Goal: Register for event/course

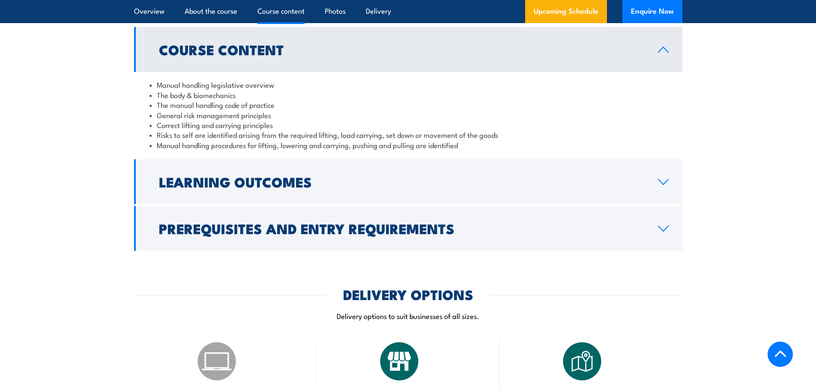
scroll to position [686, 0]
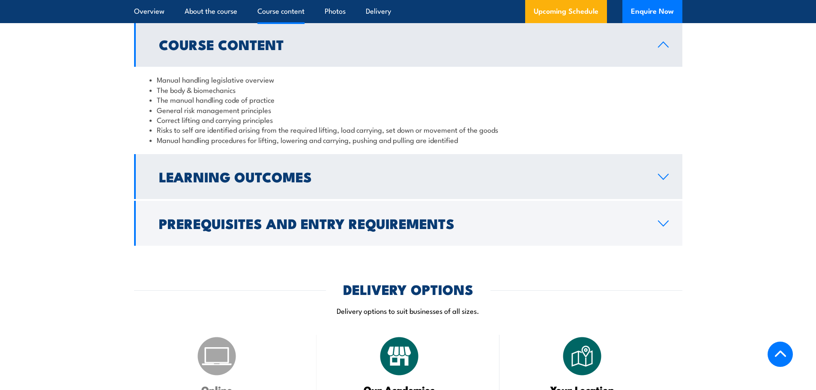
click at [241, 183] on h2 "Learning Outcomes" at bounding box center [401, 177] width 485 height 12
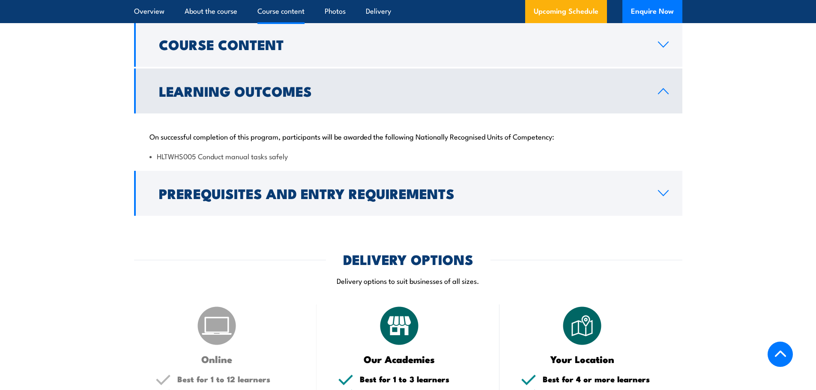
click at [244, 97] on h2 "Learning Outcomes" at bounding box center [401, 91] width 485 height 12
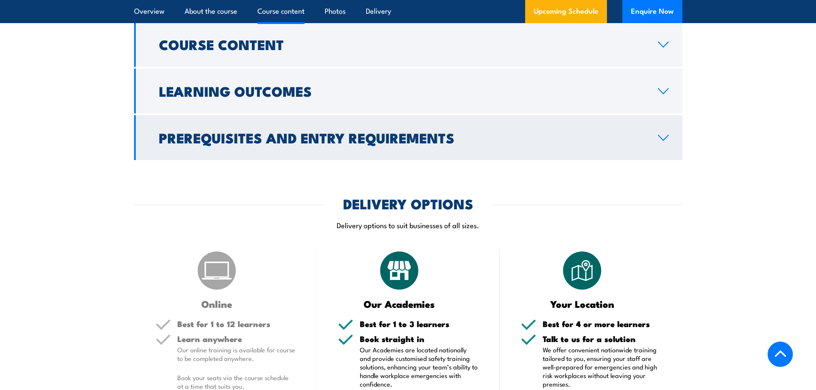
click at [234, 144] on h2 "Prerequisites and Entry Requirements" at bounding box center [401, 138] width 485 height 12
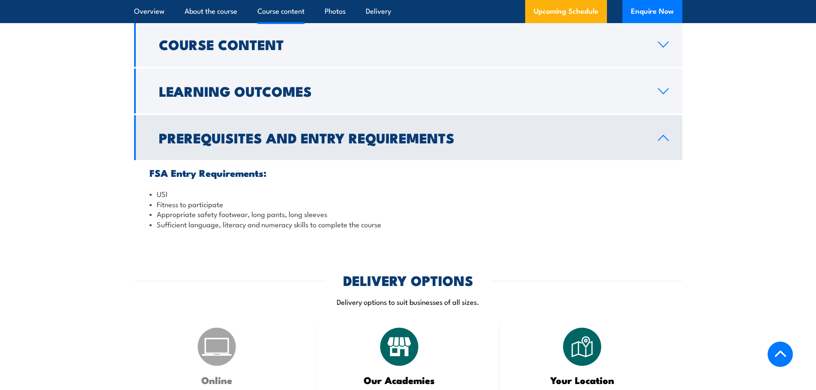
click at [229, 134] on link "Prerequisites and Entry Requirements" at bounding box center [408, 137] width 548 height 45
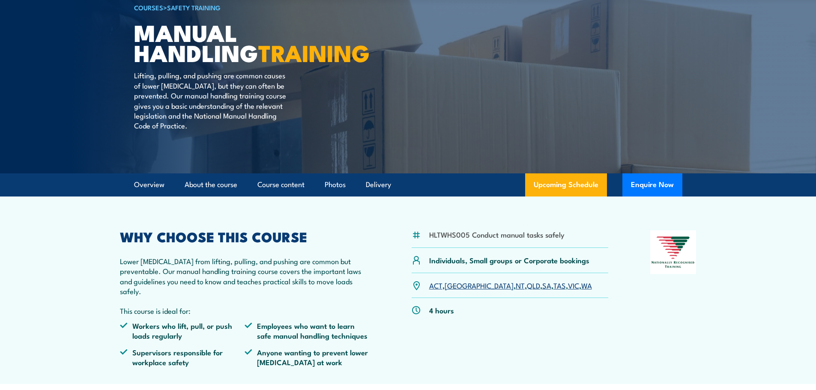
scroll to position [86, 0]
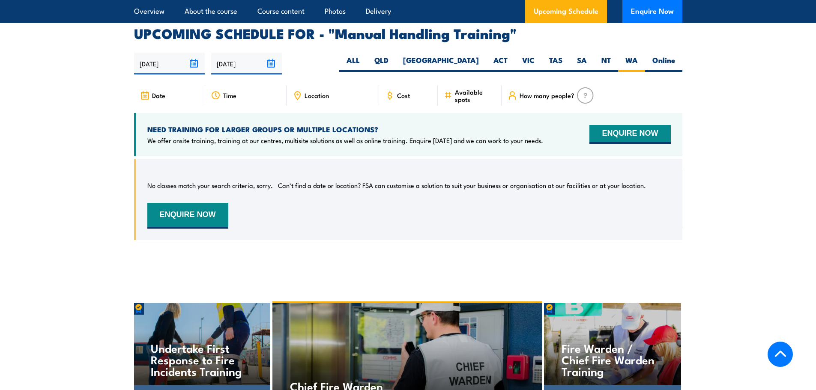
scroll to position [1308, 0]
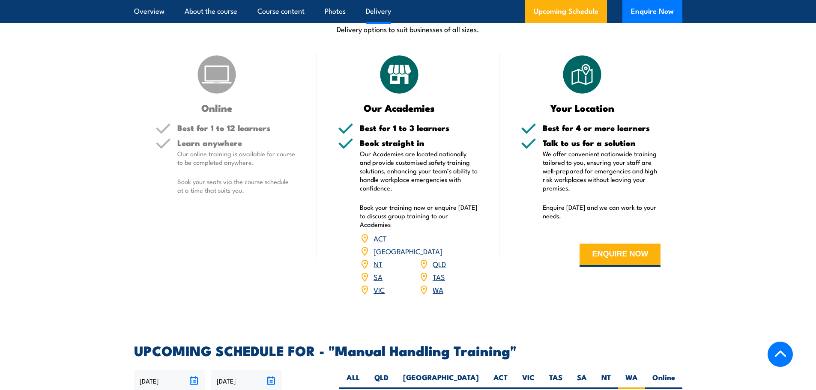
scroll to position [965, 0]
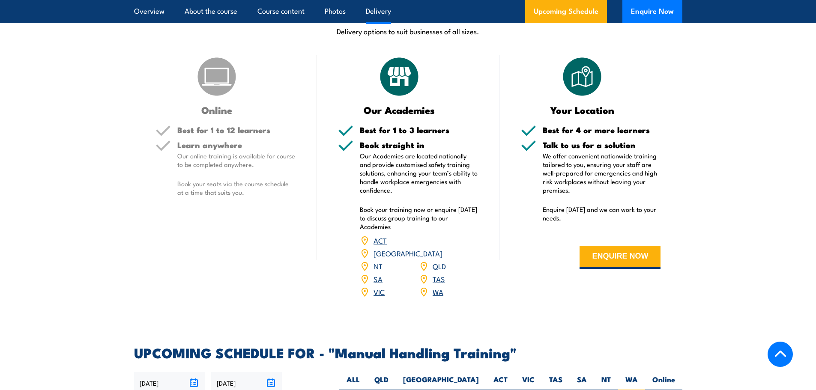
click at [433, 290] on link "WA" at bounding box center [438, 292] width 11 height 10
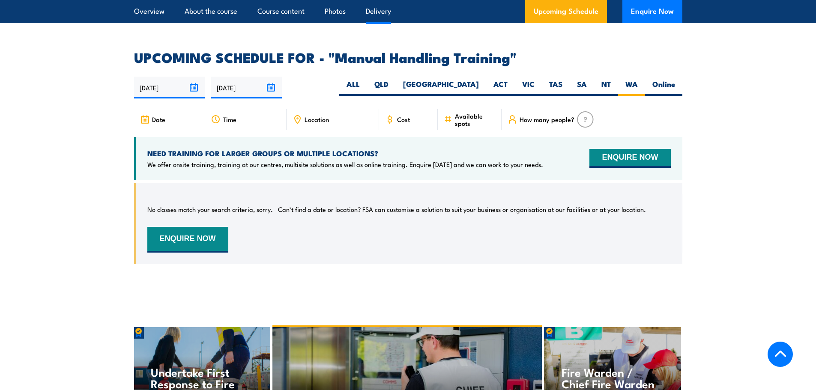
scroll to position [1308, 0]
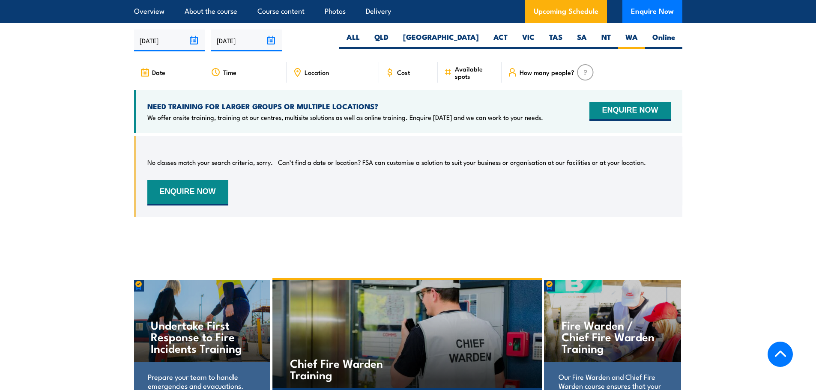
click at [584, 69] on img at bounding box center [585, 72] width 17 height 16
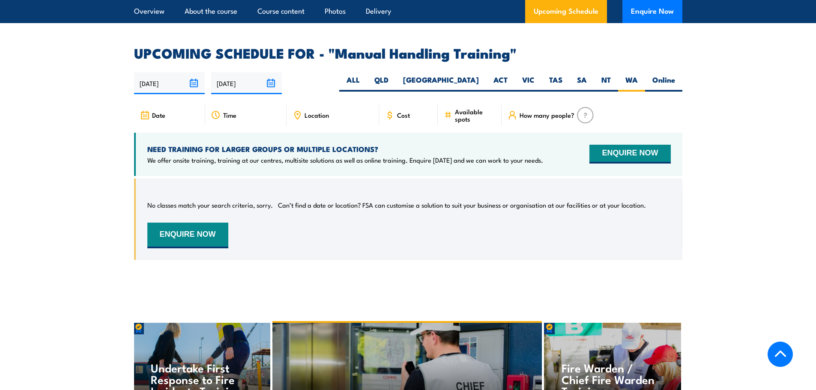
click at [168, 115] on div "Date" at bounding box center [169, 115] width 71 height 21
drag, startPoint x: 143, startPoint y: 114, endPoint x: 146, endPoint y: 104, distance: 10.7
click at [142, 114] on icon at bounding box center [144, 115] width 9 height 9
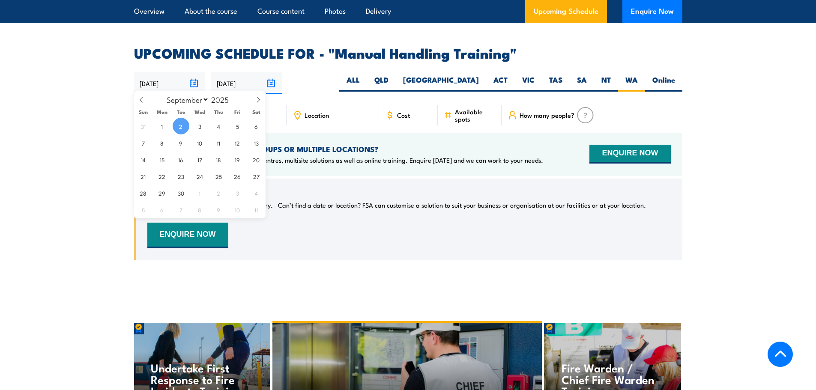
click at [156, 85] on input "[DATE]" at bounding box center [169, 83] width 71 height 22
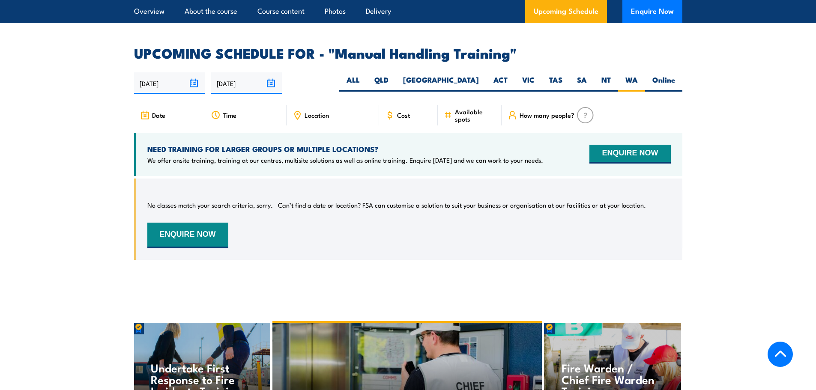
click at [331, 84] on div "02/09/2025 01/03/2026" at bounding box center [408, 83] width 548 height 22
click at [228, 112] on span "Time" at bounding box center [229, 114] width 13 height 7
click at [306, 114] on span "Location" at bounding box center [317, 114] width 24 height 7
click at [403, 115] on span "Cost" at bounding box center [403, 114] width 13 height 7
click at [367, 82] on label "ALL" at bounding box center [353, 83] width 28 height 17
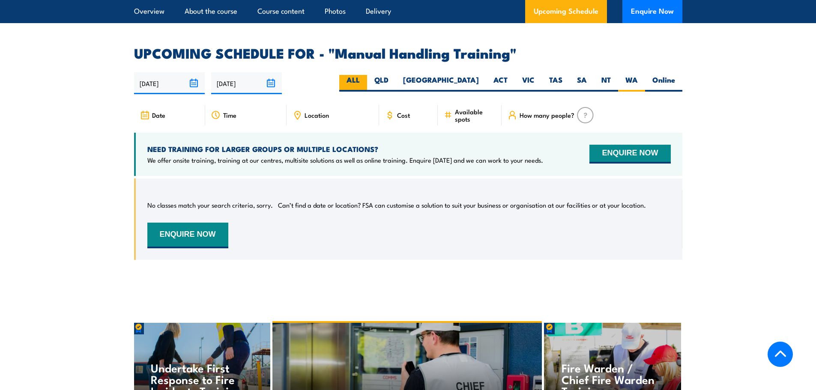
click at [366, 81] on input "ALL" at bounding box center [363, 78] width 6 height 6
radio input "true"
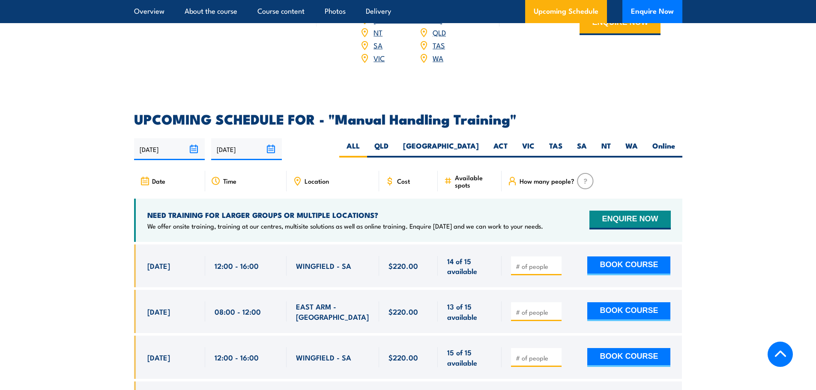
scroll to position [1180, 0]
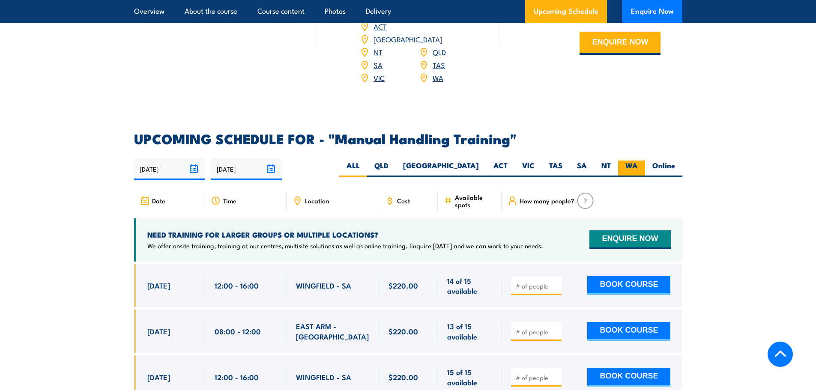
click at [624, 165] on label "WA" at bounding box center [631, 169] width 27 height 17
click at [638, 165] on input "WA" at bounding box center [641, 164] width 6 height 6
radio input "true"
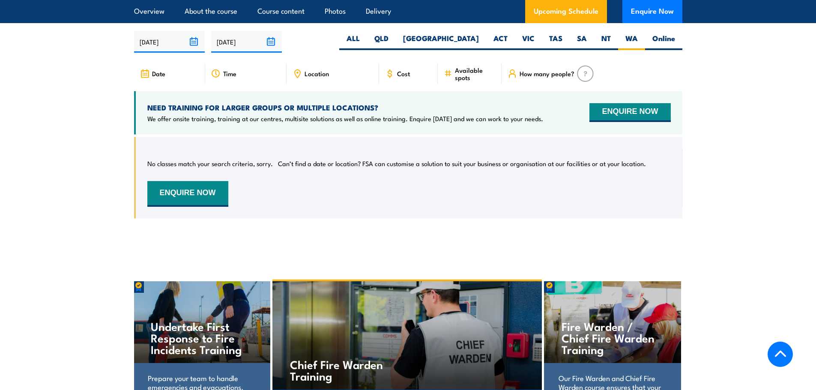
scroll to position [1308, 0]
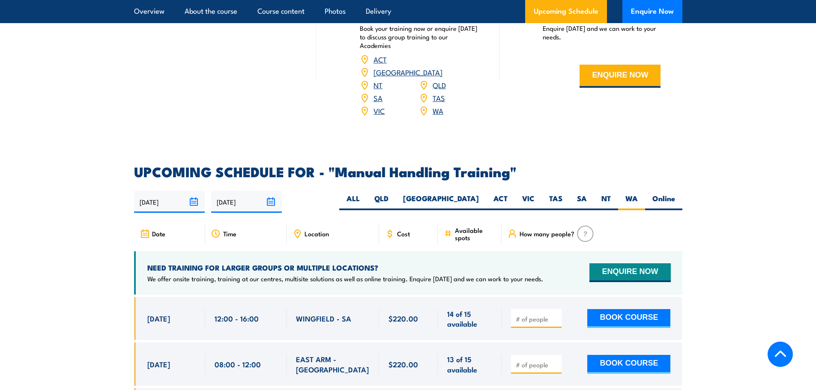
scroll to position [1180, 0]
